Goal: Navigation & Orientation: Go to known website

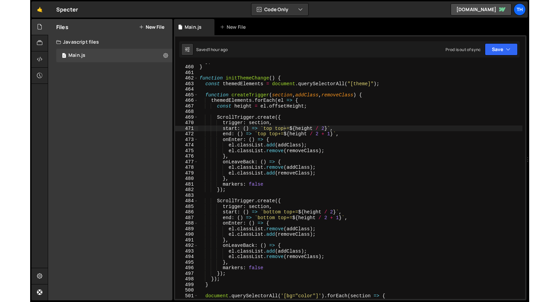
scroll to position [2570, 0]
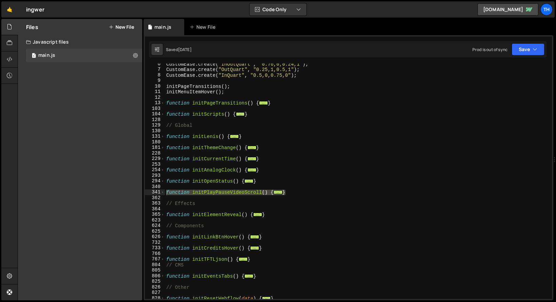
scroll to position [475, 0]
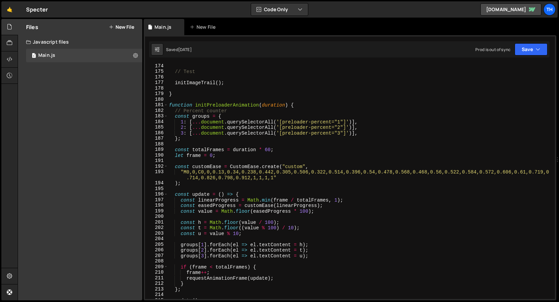
scroll to position [967, 0]
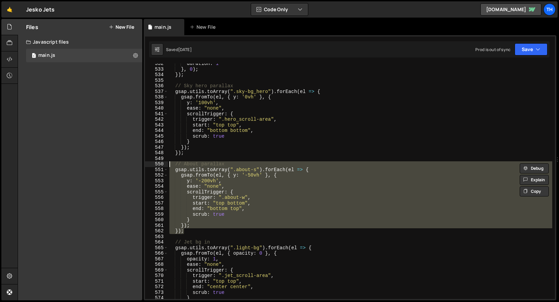
scroll to position [685, 0]
click at [504, 9] on link "jeskojets.webflow.io" at bounding box center [510, 9] width 61 height 12
